Goal: Check status: Check status

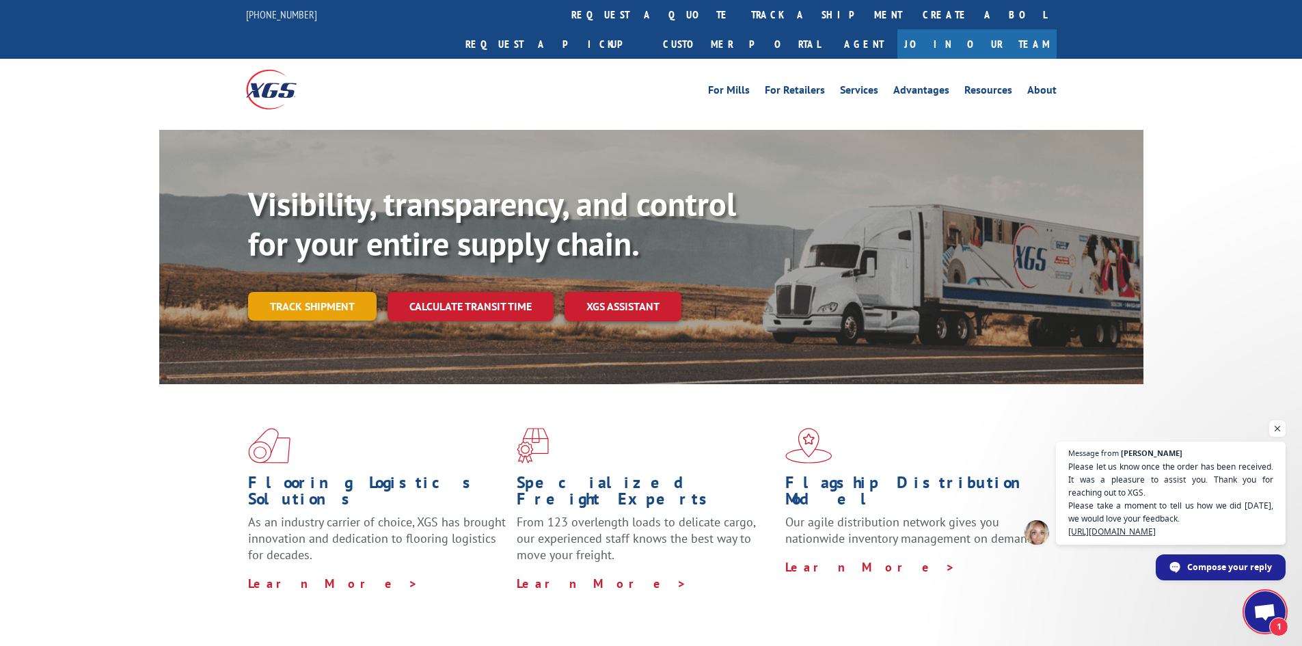
scroll to position [267, 0]
click at [309, 299] on div "Visibility, transparency, and control for your entire supply chain. Track shipm…" at bounding box center [695, 279] width 895 height 191
click at [319, 292] on link "Track shipment" at bounding box center [312, 306] width 128 height 29
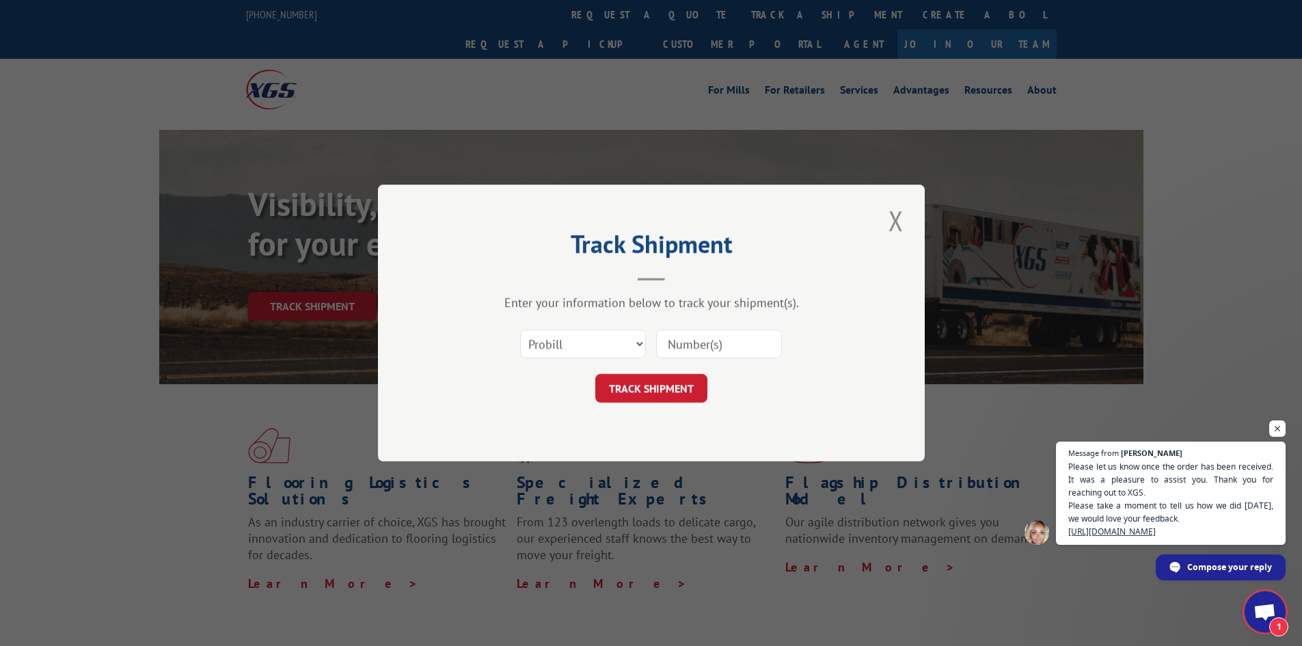
click at [698, 338] on input at bounding box center [719, 343] width 126 height 29
type input "17508342"
click at [595, 382] on button "TRACK SHIPMENT" at bounding box center [651, 388] width 112 height 29
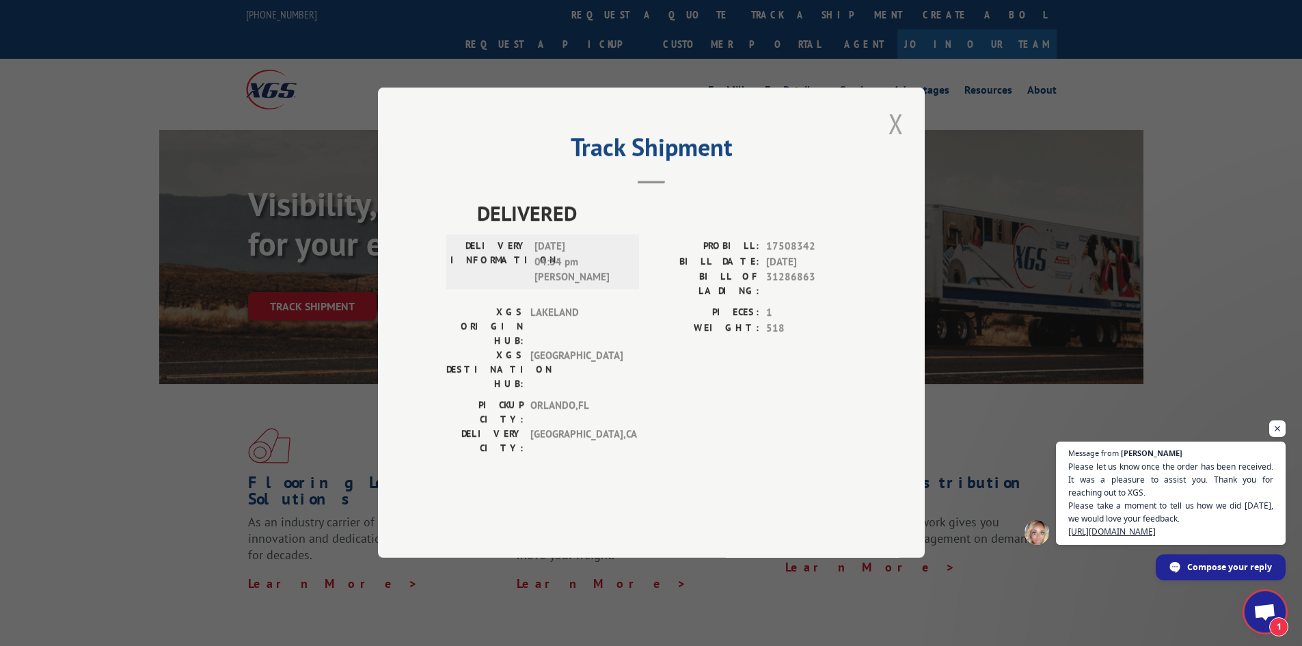
click at [893, 142] on button "Close modal" at bounding box center [895, 124] width 23 height 38
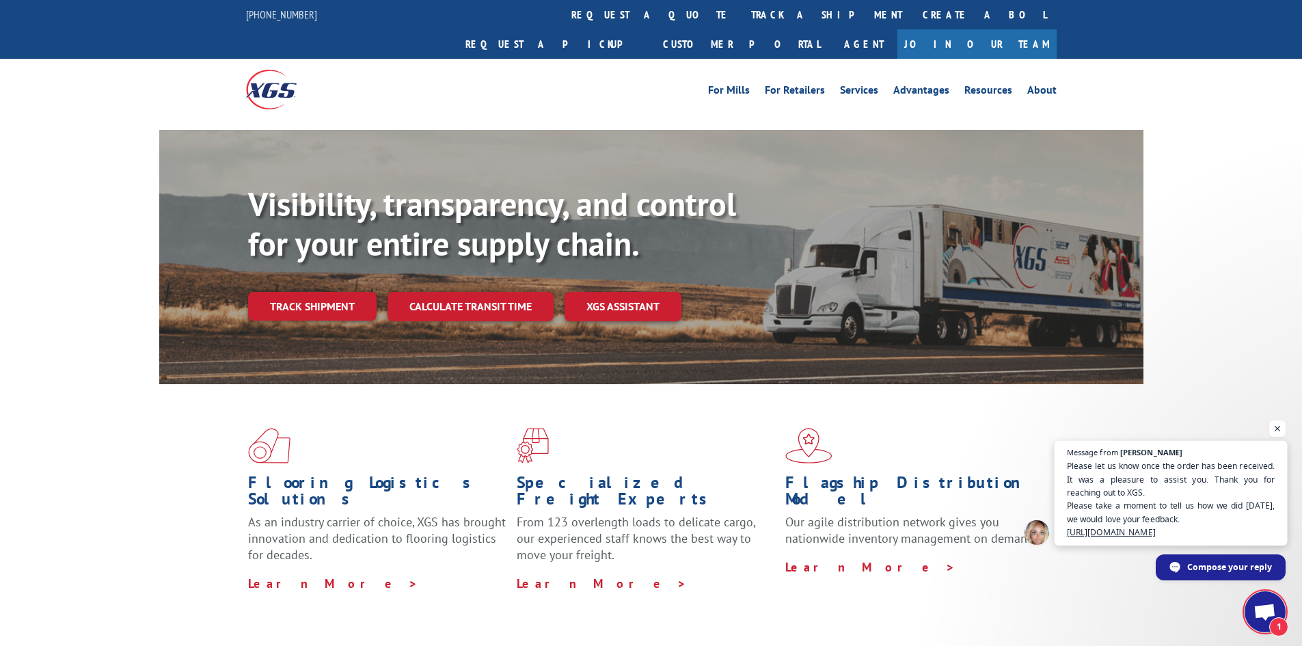
click at [1189, 502] on span "Please let us know once the order has been received. It was a pleasure to assis…" at bounding box center [1171, 498] width 208 height 79
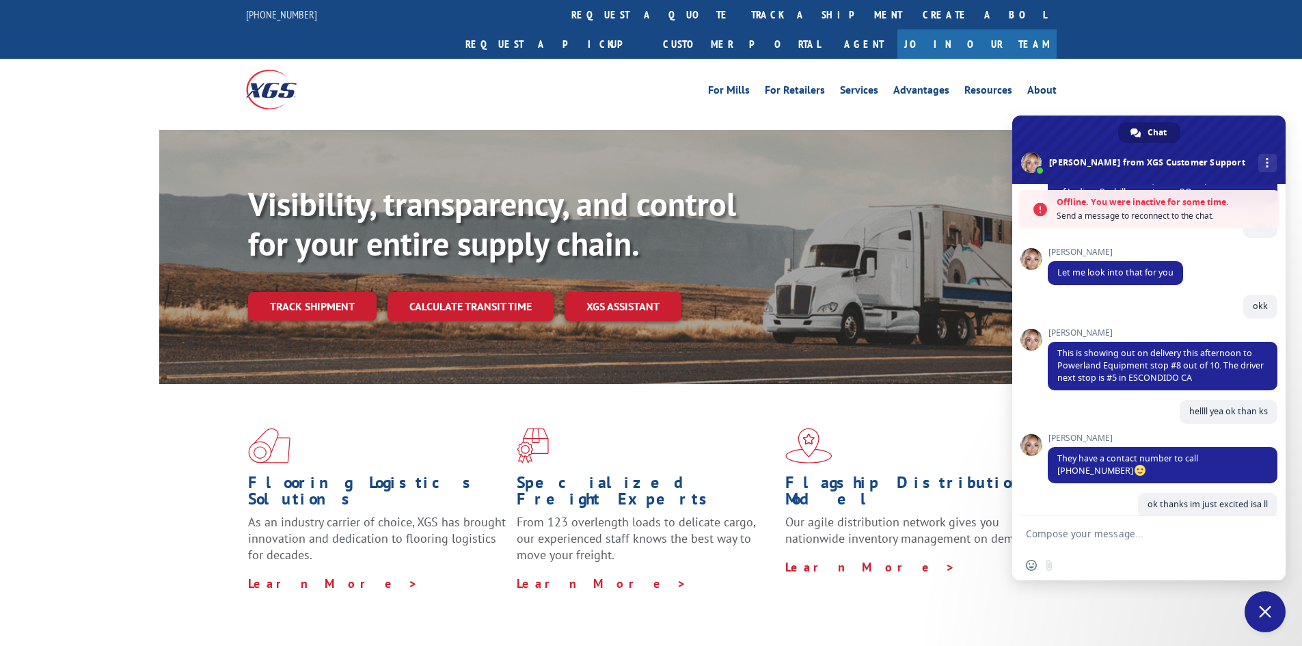
scroll to position [446, 0]
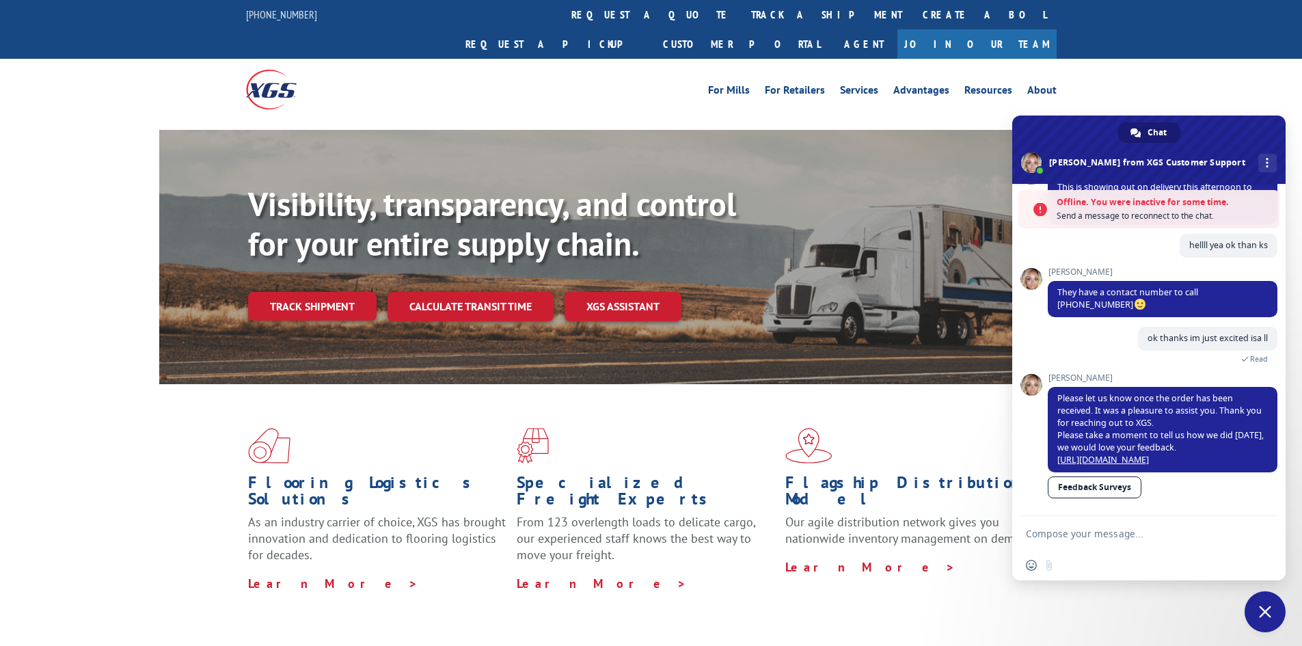
click at [1168, 532] on textarea "Compose your message..." at bounding box center [1135, 533] width 219 height 34
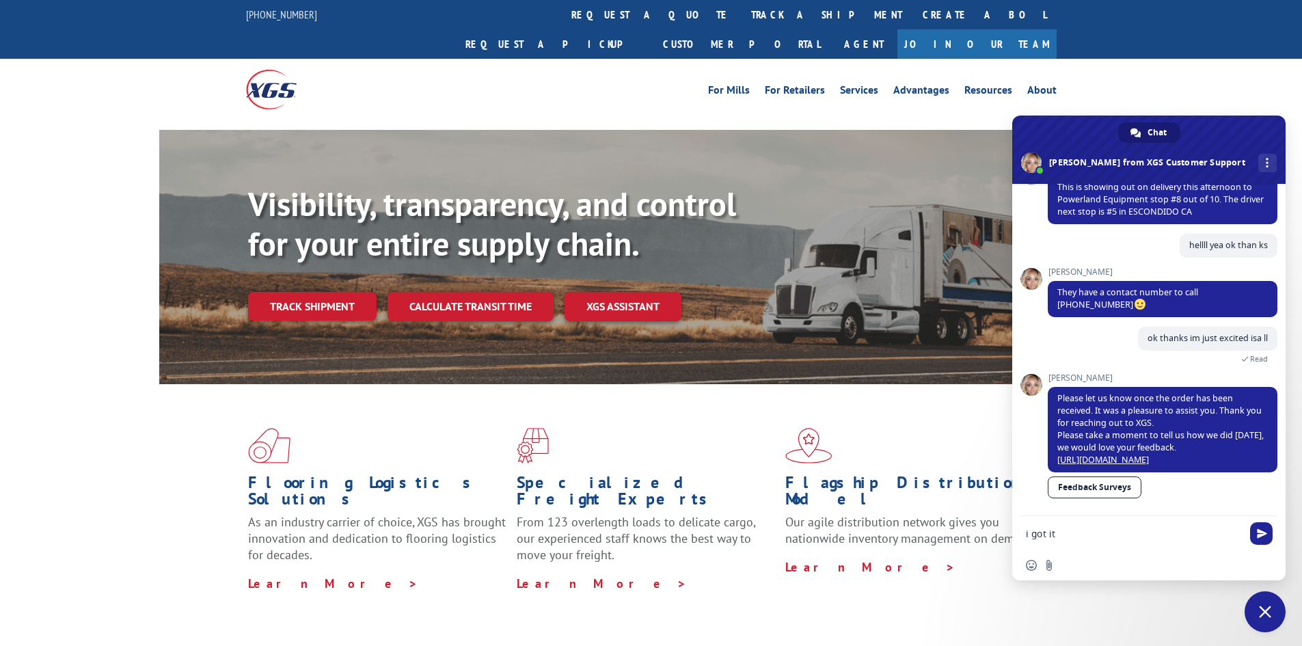
scroll to position [401, 0]
type textarea "i got it"
click at [1270, 529] on span "Send" at bounding box center [1261, 533] width 23 height 23
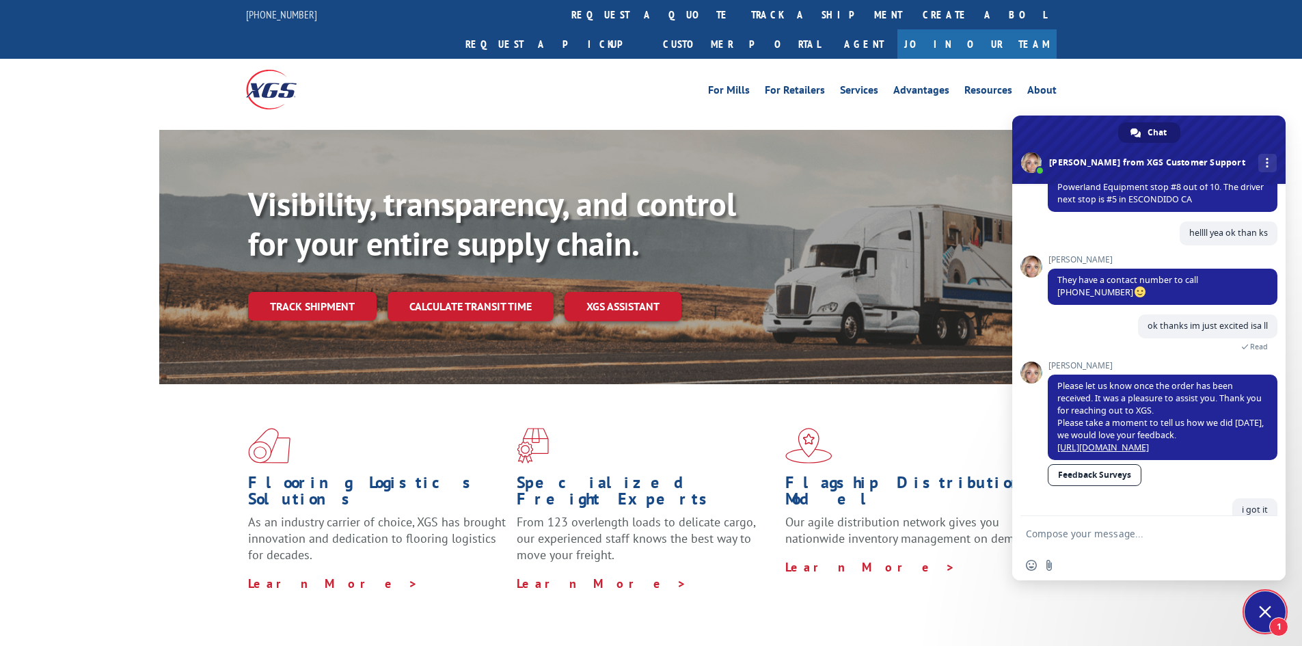
scroll to position [450, 0]
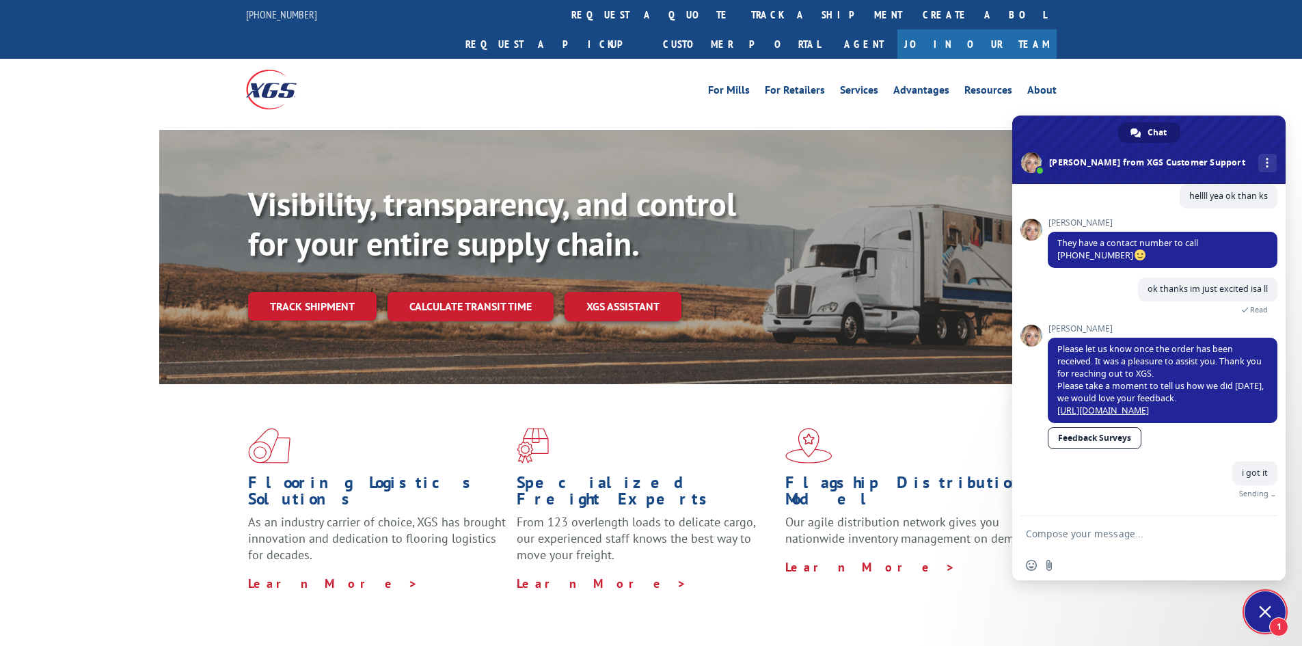
click at [1170, 9] on div "[PHONE_NUMBER] request a quote track a shipment Create a BOL Request a pickup C…" at bounding box center [651, 29] width 1302 height 59
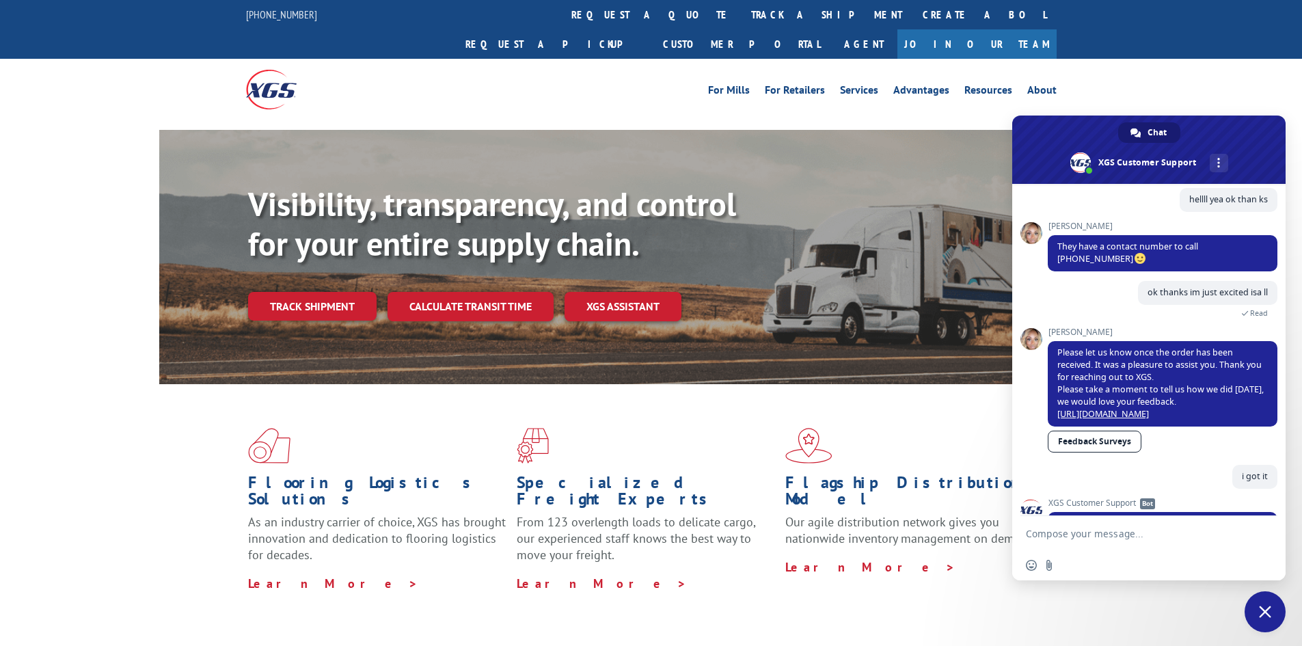
scroll to position [556, 0]
